Goal: Task Accomplishment & Management: Complete application form

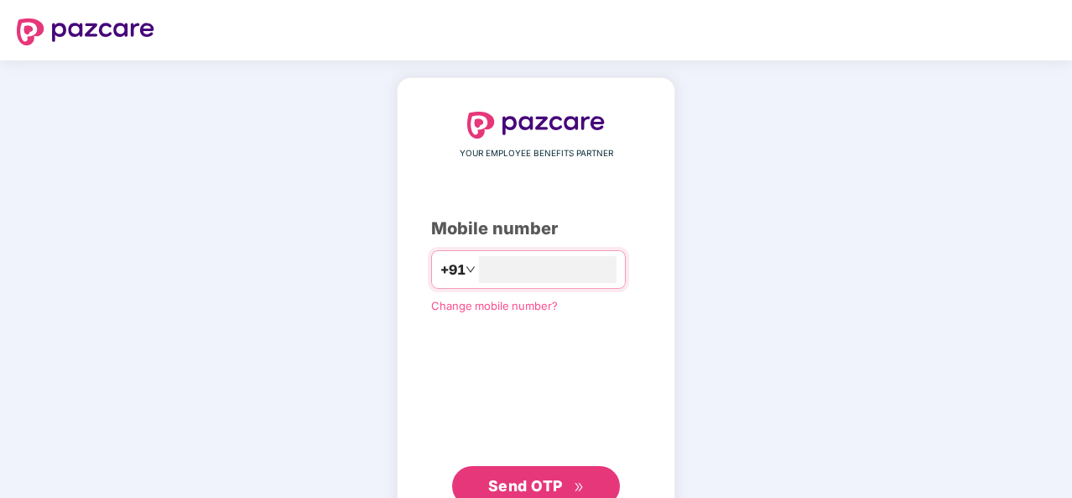
type input "**********"
click at [581, 482] on icon "double-right" at bounding box center [579, 485] width 8 height 8
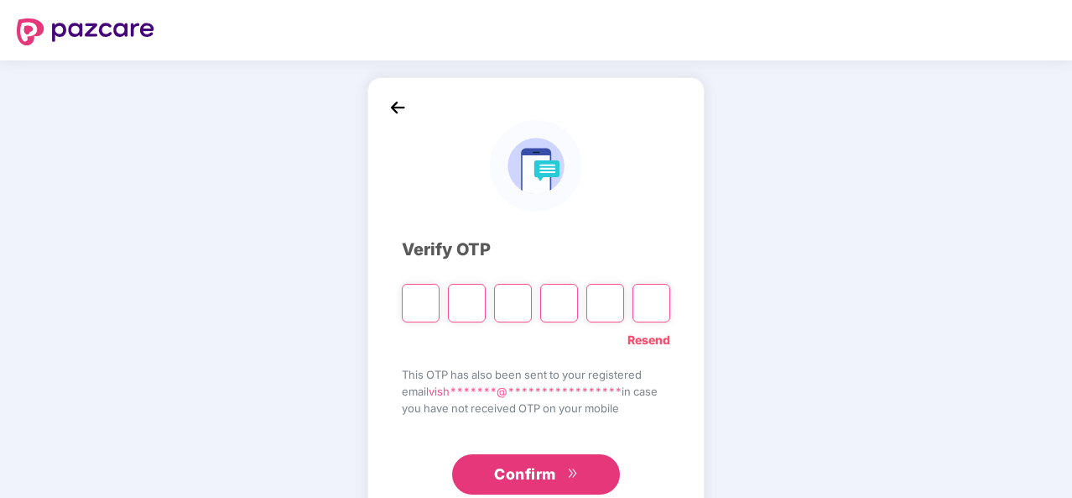
scroll to position [49, 0]
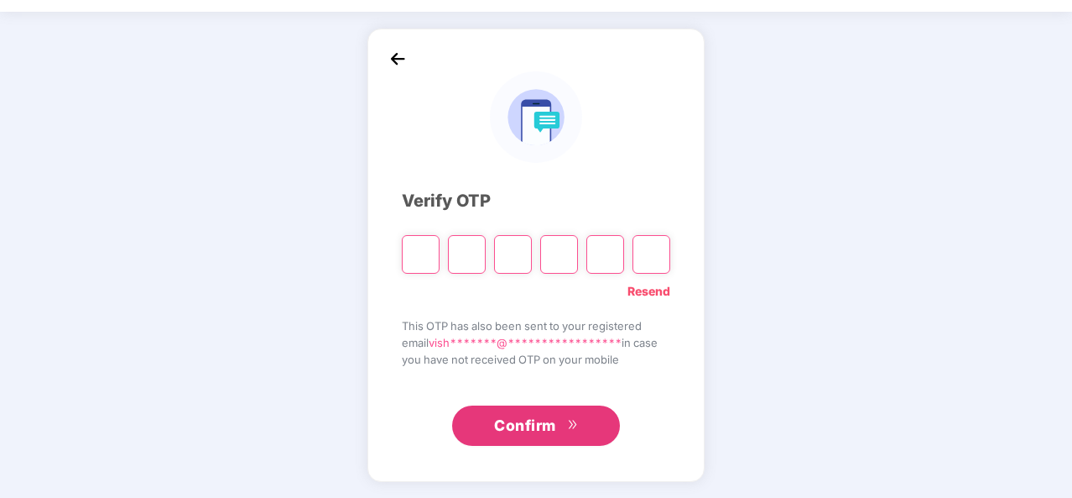
type input "*"
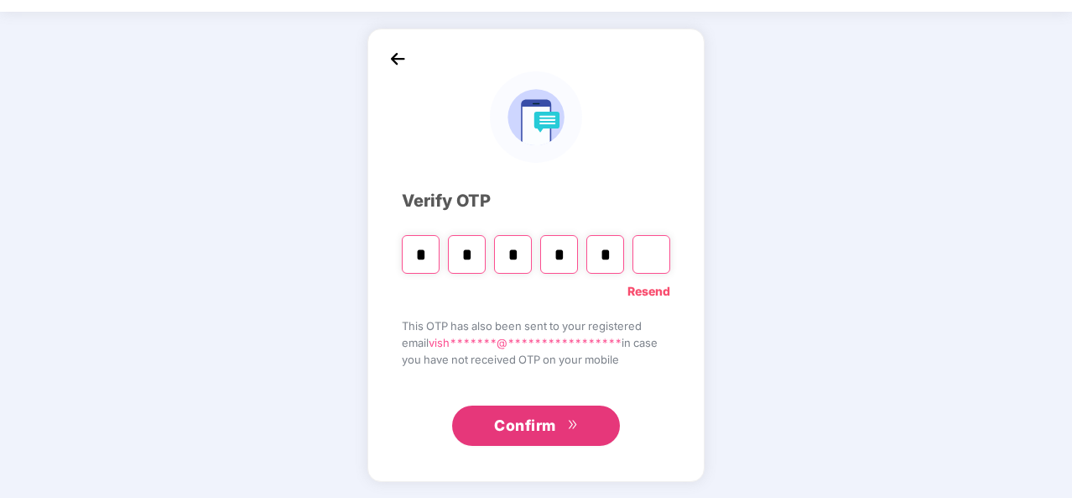
type input "*"
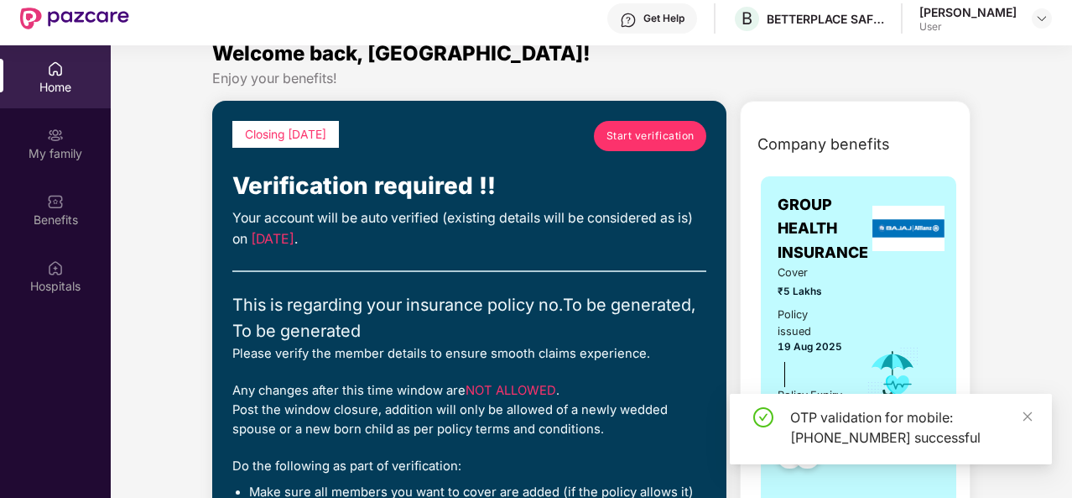
scroll to position [22, 0]
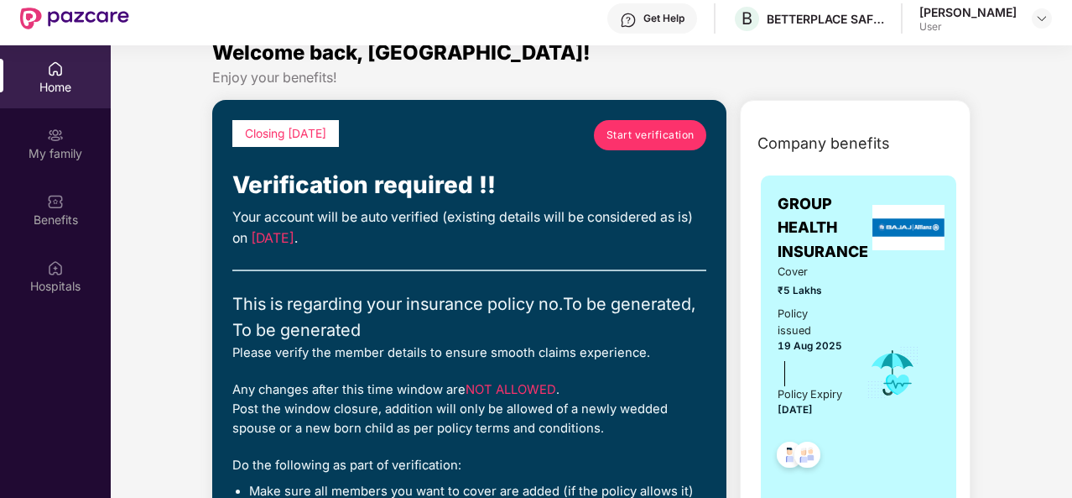
click at [649, 133] on span "Start verification" at bounding box center [651, 135] width 88 height 16
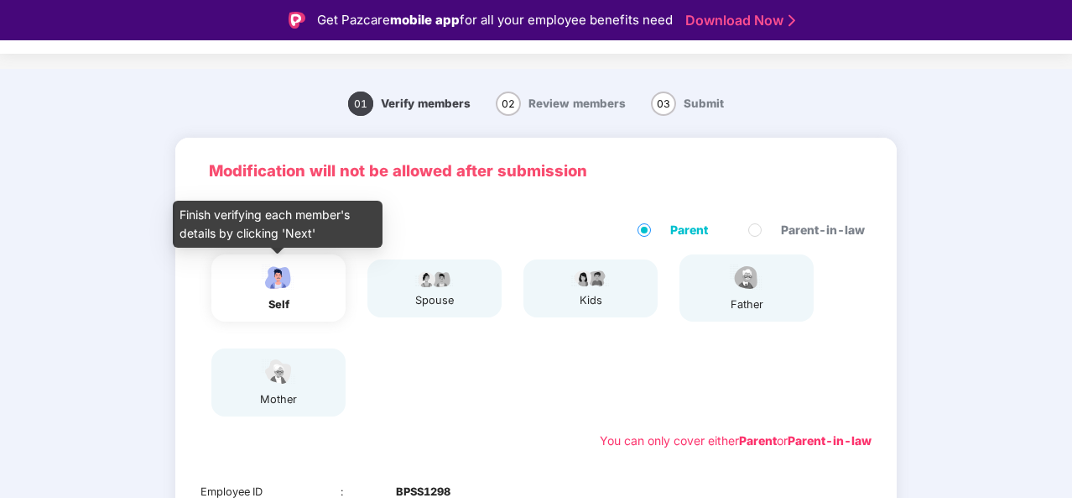
click at [285, 297] on div "self" at bounding box center [279, 304] width 42 height 17
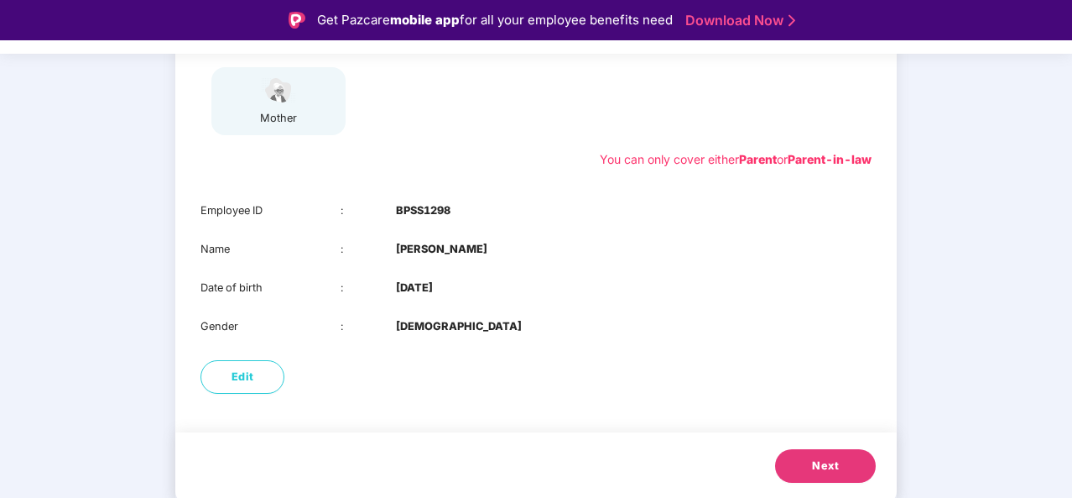
scroll to position [40, 0]
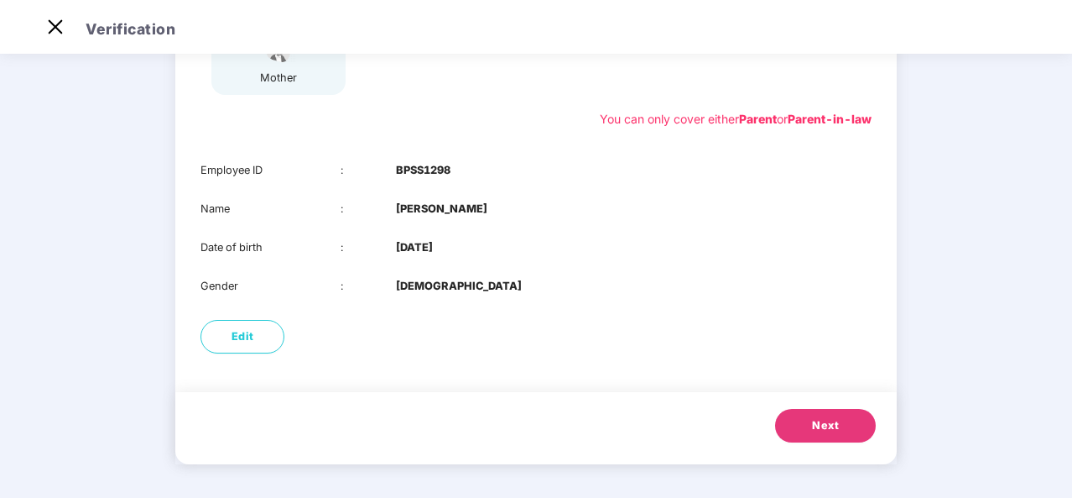
click at [843, 432] on button "Next" at bounding box center [825, 426] width 101 height 34
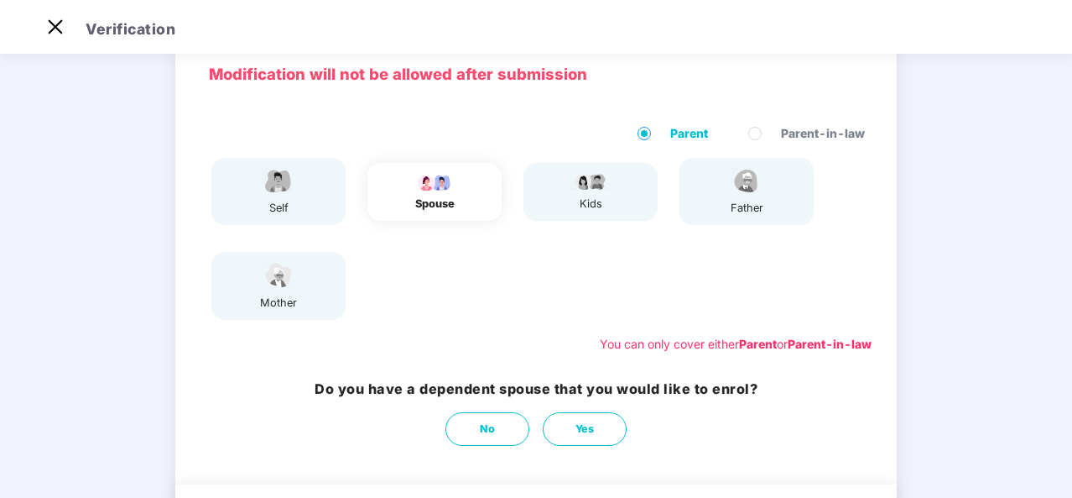
scroll to position [76, 0]
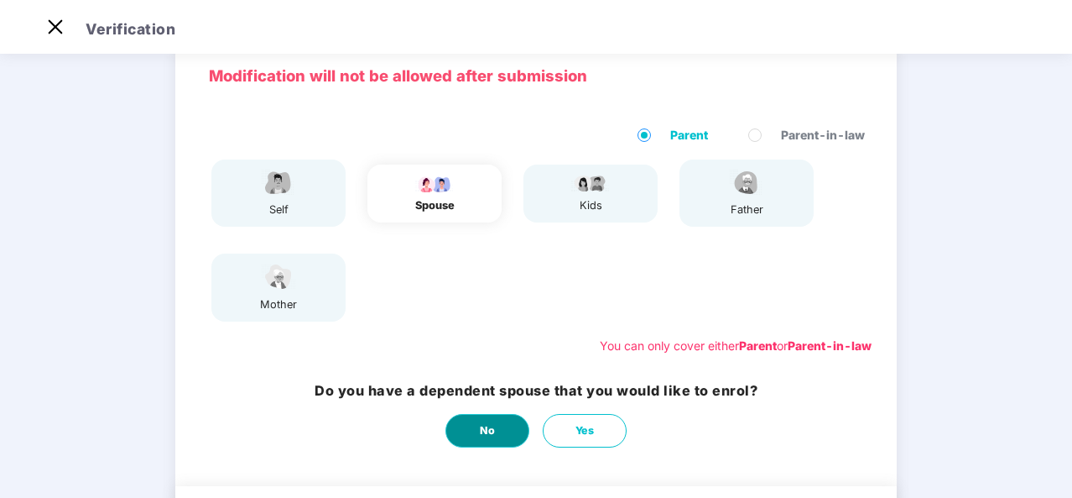
click at [507, 424] on button "No" at bounding box center [488, 431] width 84 height 34
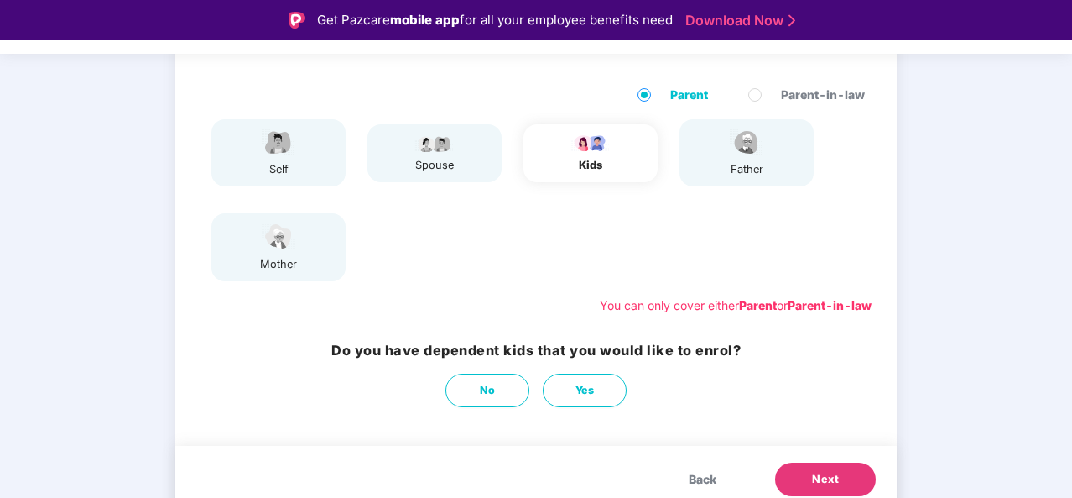
scroll to position [170, 0]
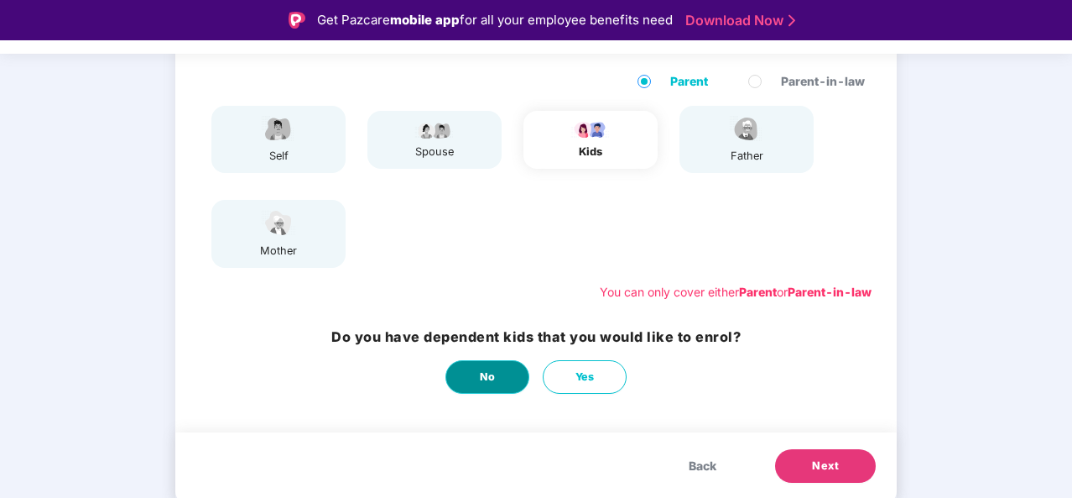
click at [487, 380] on span "No" at bounding box center [488, 376] width 16 height 17
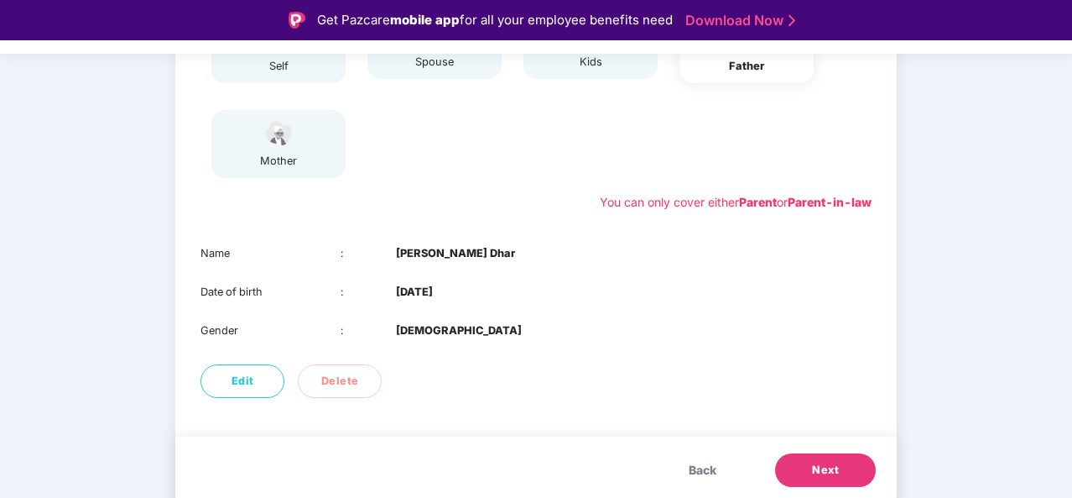
scroll to position [264, 0]
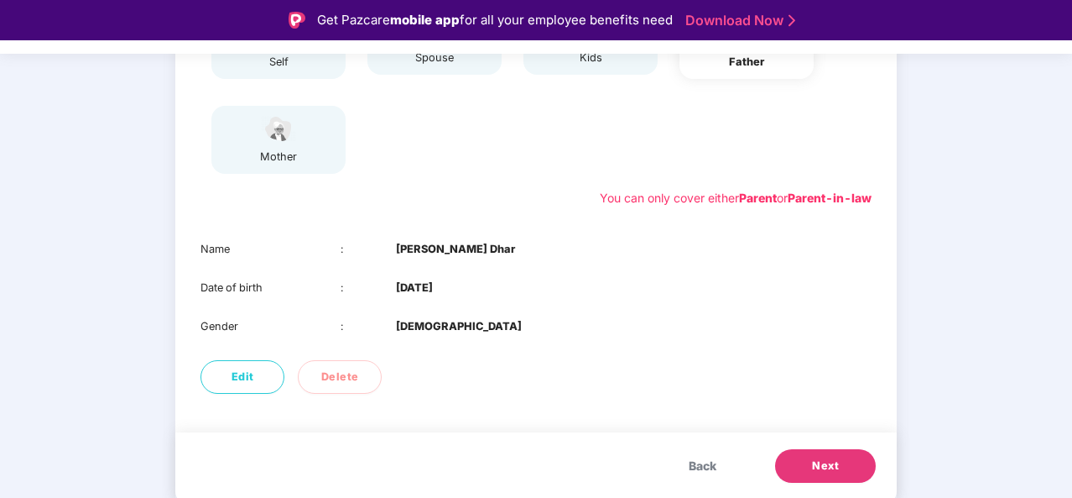
click at [858, 462] on button "Next" at bounding box center [825, 466] width 101 height 34
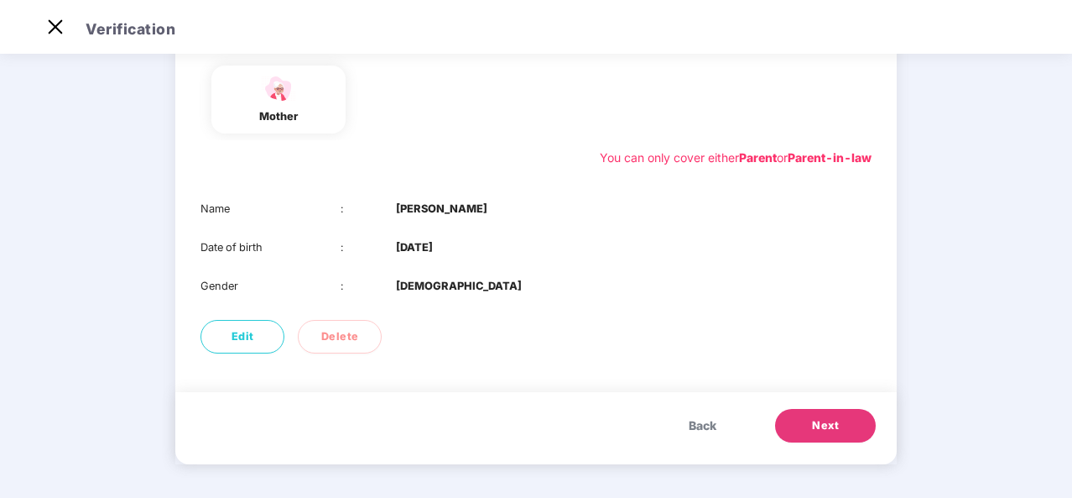
click at [839, 427] on button "Next" at bounding box center [825, 426] width 101 height 34
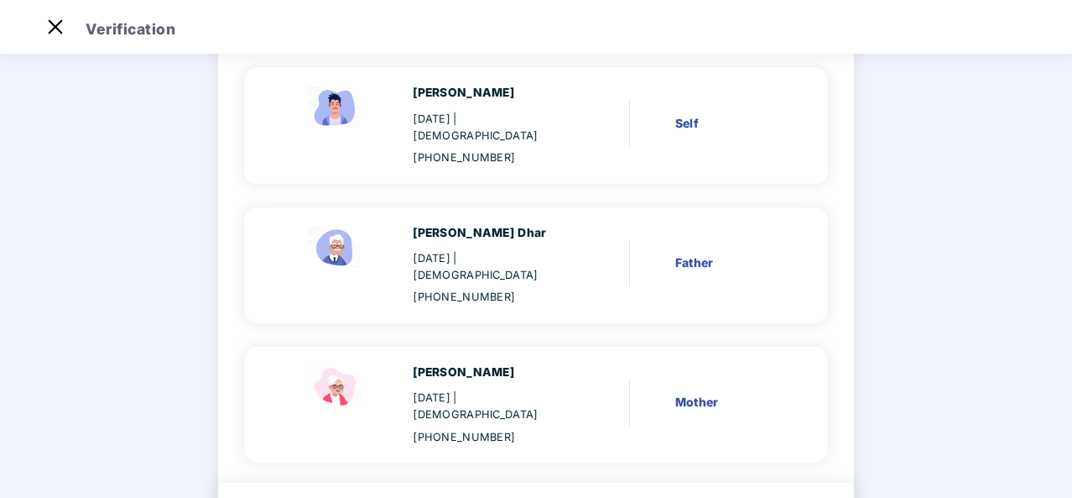
scroll to position [209, 0]
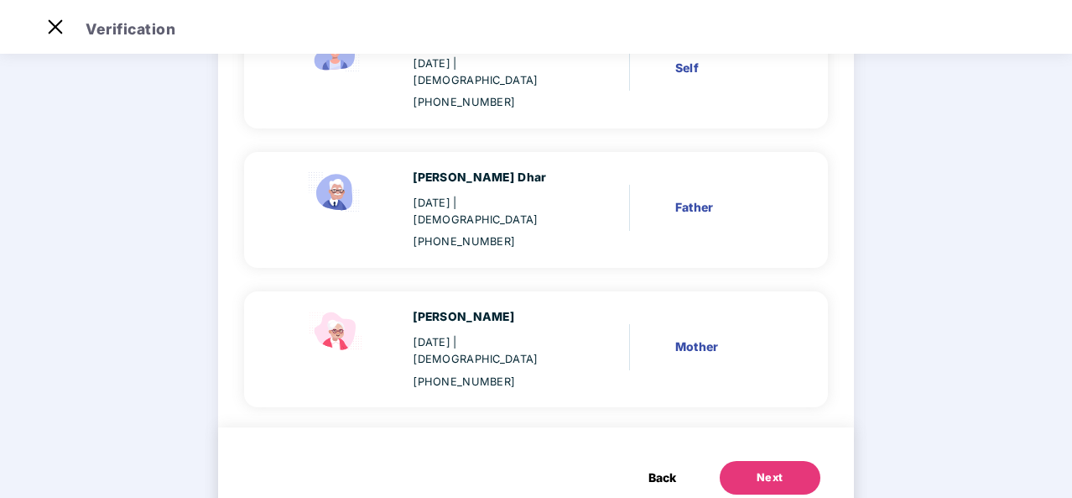
click at [777, 469] on div "Next" at bounding box center [770, 477] width 27 height 17
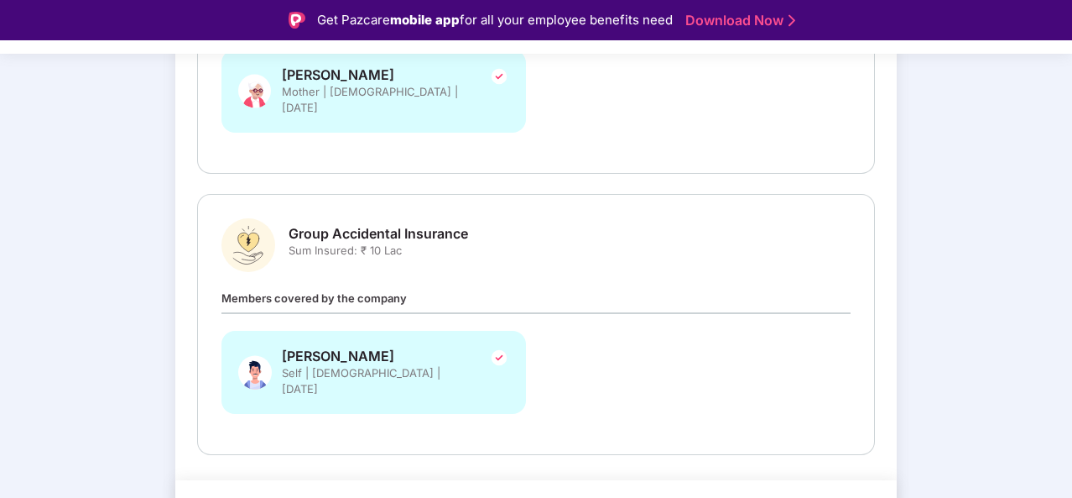
scroll to position [40, 0]
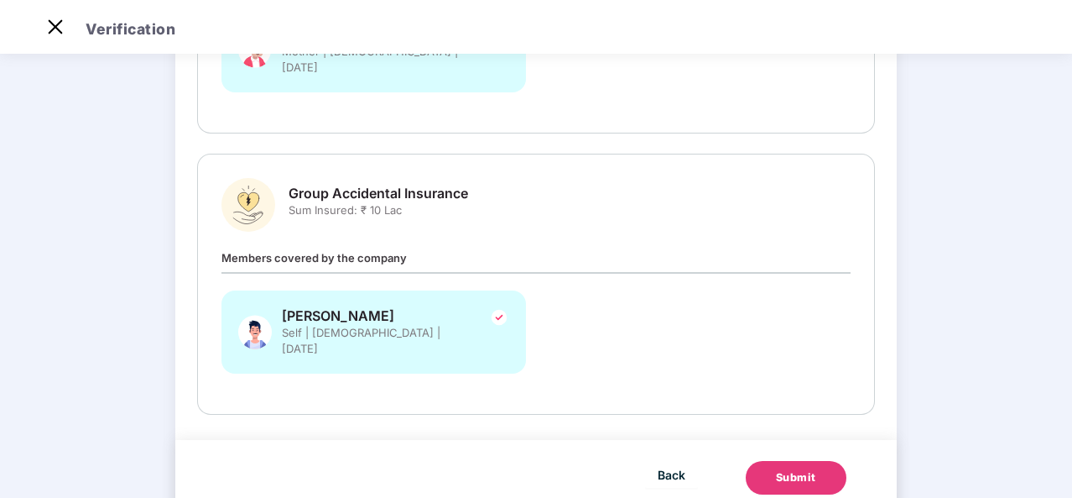
click at [804, 469] on div "Submit" at bounding box center [796, 477] width 40 height 17
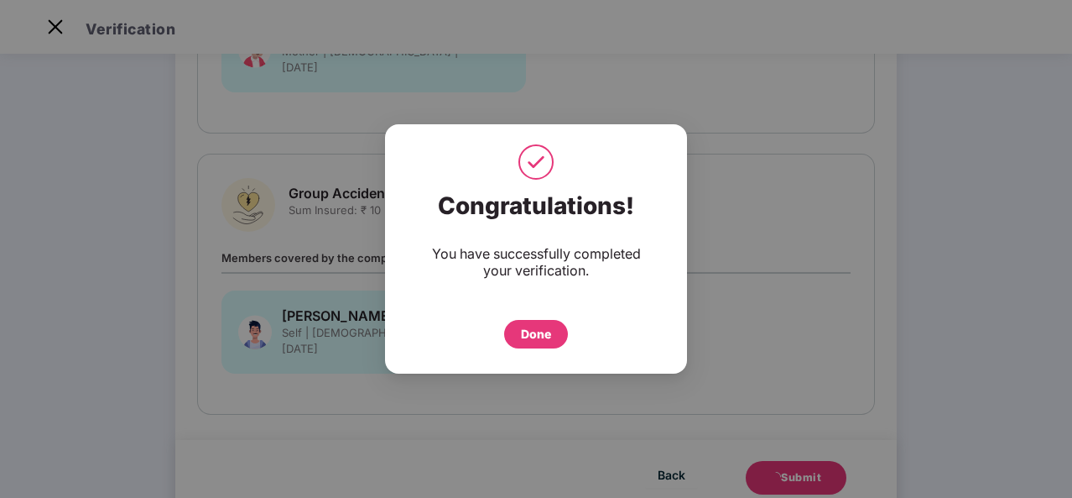
click at [525, 340] on div "Done" at bounding box center [536, 334] width 30 height 18
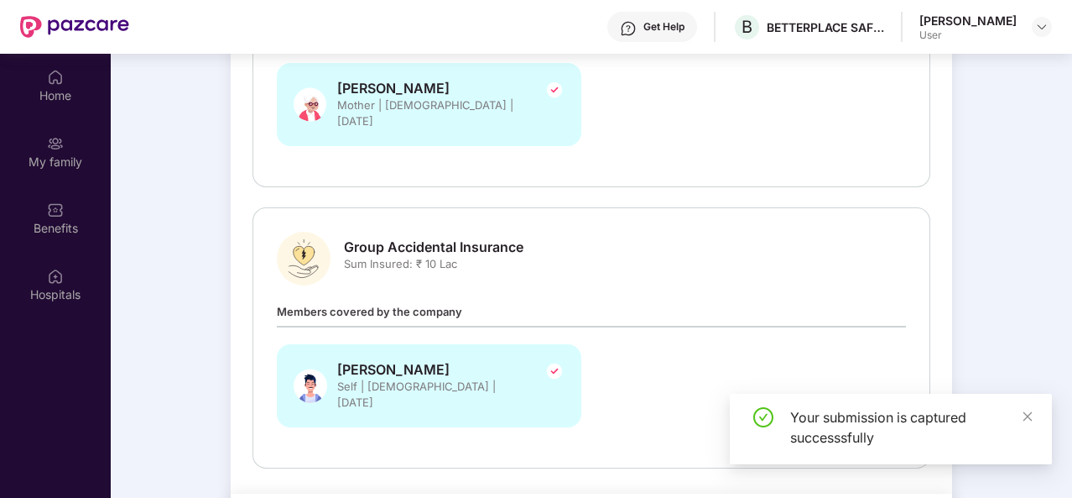
scroll to position [94, 0]
